Goal: Book appointment/travel/reservation

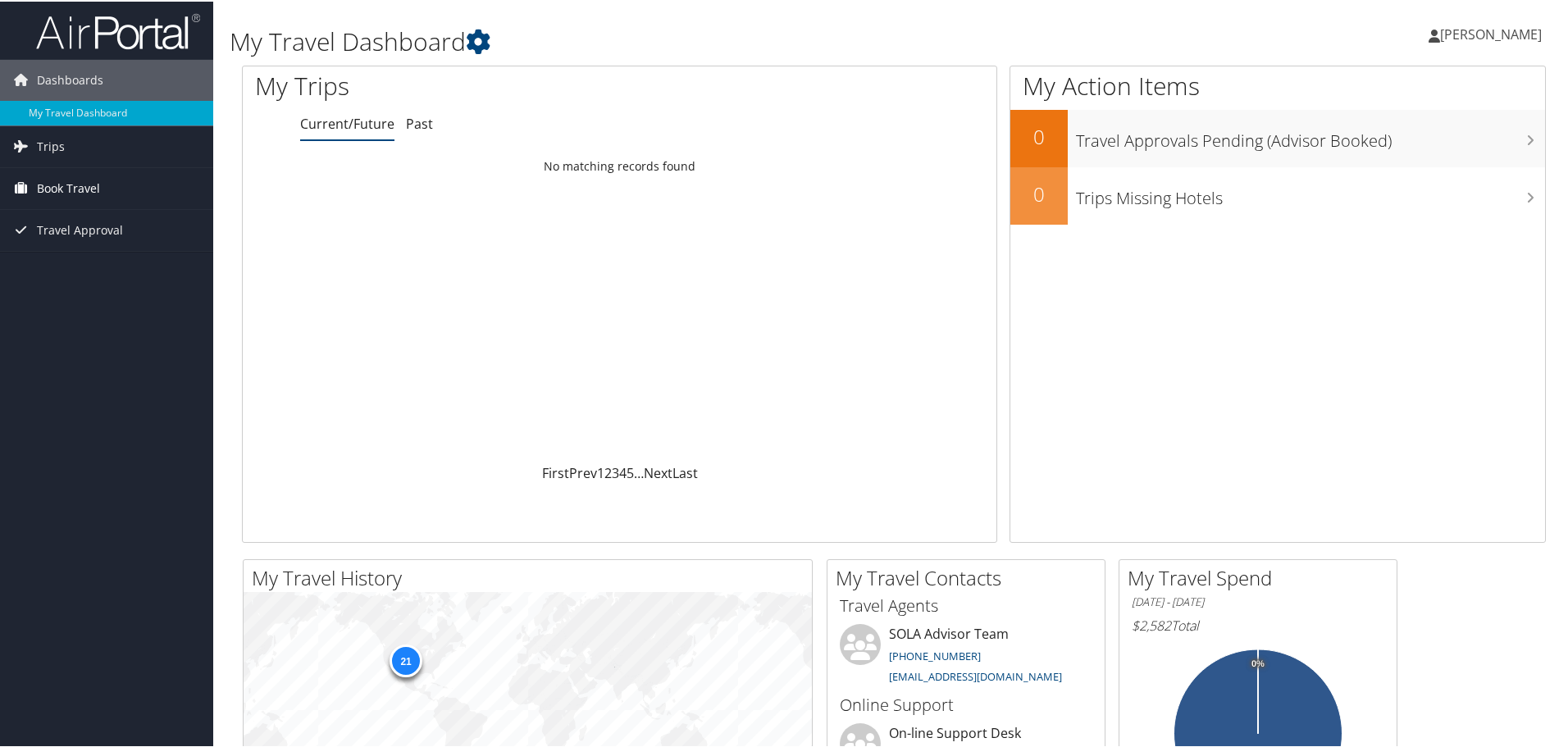
click at [96, 183] on span "Book Travel" at bounding box center [68, 187] width 63 height 41
click at [78, 237] on link "Book/Manage Online Trips" at bounding box center [106, 244] width 213 height 25
click at [72, 246] on link "Book/Manage Online Trips" at bounding box center [106, 244] width 213 height 25
